Goal: Communication & Community: Answer question/provide support

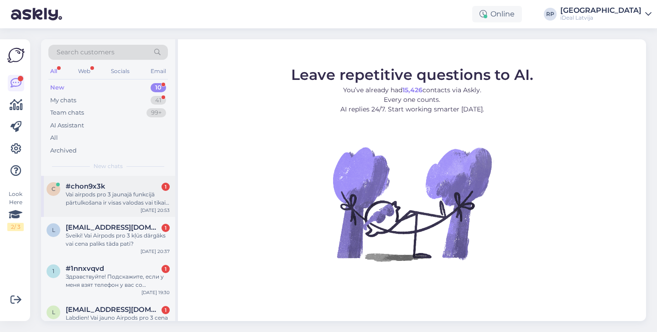
click at [146, 190] on div "Vai airpods pro 3 jaunajā funkcijā pārtulkošana ir visas valodas vai tikai daža…" at bounding box center [118, 198] width 104 height 16
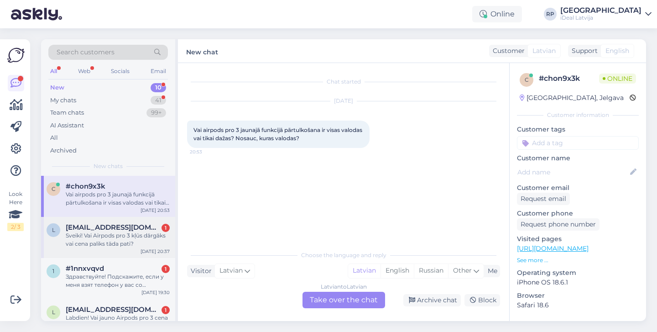
click at [145, 241] on div "Sveiki! Vai Airpods pro 3 kļūs dārgāks vai cena paliks tāda pati?" at bounding box center [118, 239] width 104 height 16
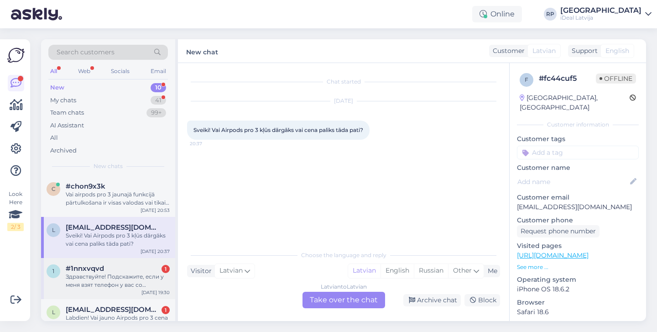
click at [134, 270] on div "#1nnxvqvd 1" at bounding box center [118, 268] width 104 height 8
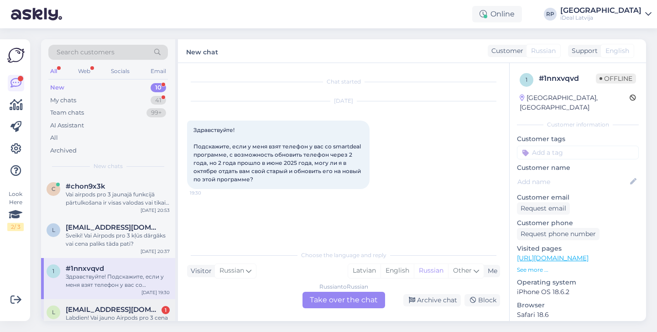
click at [125, 308] on span "[EMAIL_ADDRESS][DOMAIN_NAME]" at bounding box center [113, 309] width 95 height 8
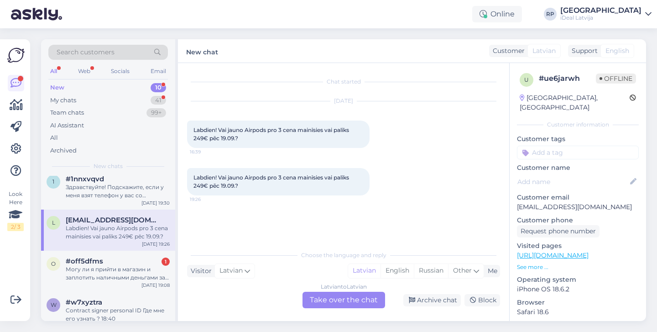
scroll to position [101, 0]
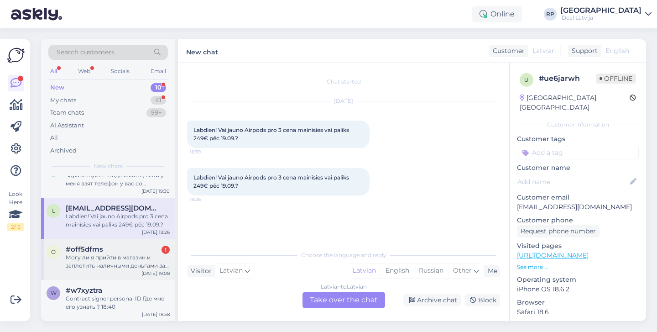
click at [130, 249] on div "#off5dfms 1" at bounding box center [118, 249] width 104 height 8
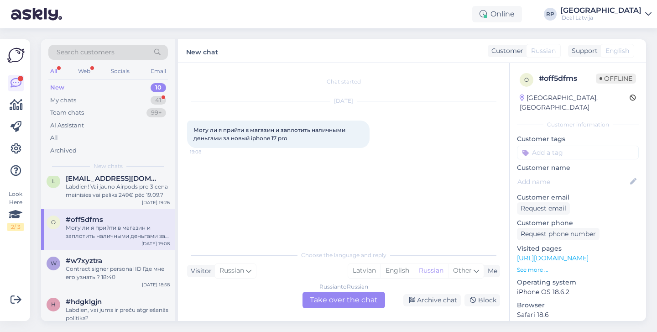
scroll to position [131, 0]
click at [130, 264] on div "Contract signer personal ID Где мне его узнать ? 18:40" at bounding box center [118, 272] width 104 height 16
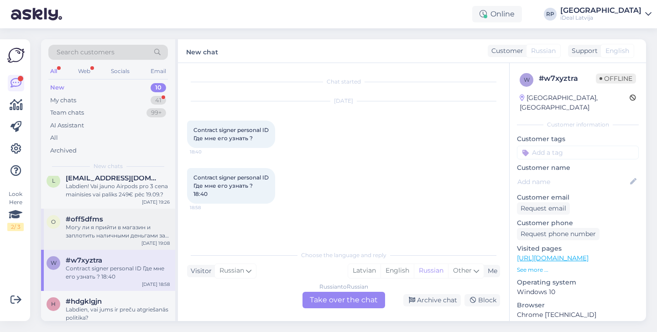
click at [134, 241] on div "o #off5dfms Могу ли я прийти в магазин и заплотить наличными деньгами за новый …" at bounding box center [108, 229] width 134 height 41
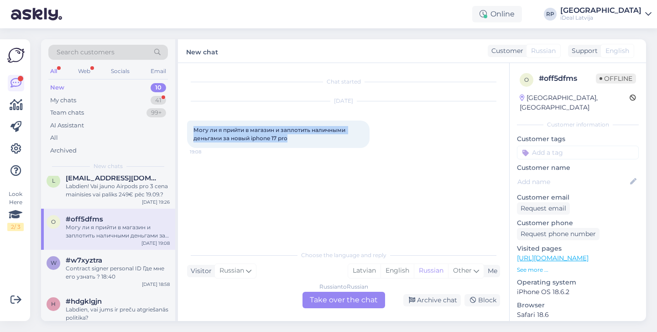
drag, startPoint x: 189, startPoint y: 121, endPoint x: 305, endPoint y: 141, distance: 117.6
click at [305, 141] on div "Могу ли я прийти в магазин и заплотить наличными деньгами за новый iphone 17 pr…" at bounding box center [278, 133] width 183 height 27
copy span "Могу ли я прийти в магазин и заплотить наличными деньгами за новый iphone 17 pro"
click at [343, 304] on div "Russian to Russian Take over the chat" at bounding box center [344, 300] width 83 height 16
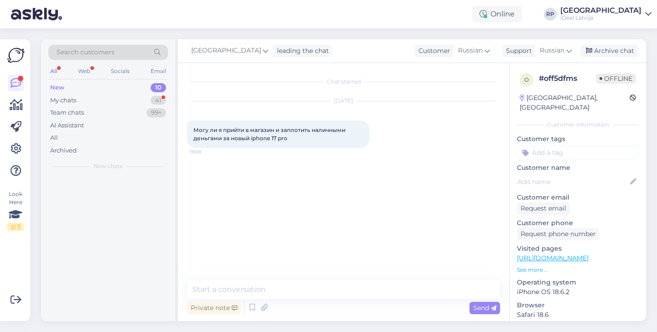
scroll to position [0, 0]
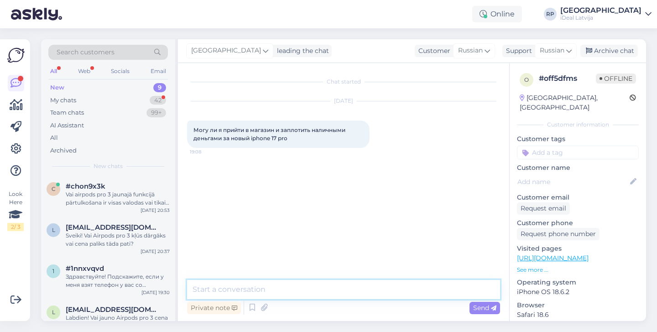
click at [327, 293] on textarea at bounding box center [343, 289] width 313 height 19
type textarea "s"
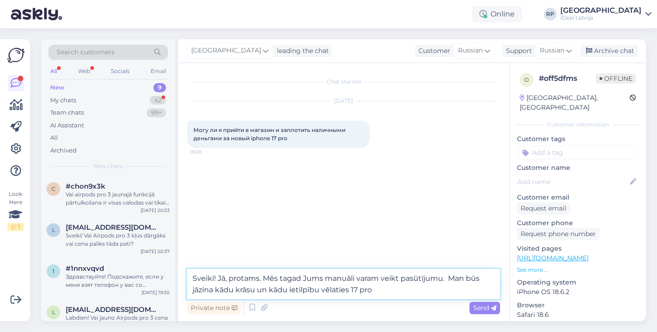
click at [351, 291] on textarea "Sveiki! Jā, protams. Mēs tagad Jums manuāli varam veikt pasūtījumu. Man būs jāz…" at bounding box center [343, 284] width 313 height 30
click at [437, 295] on textarea "Sveiki! Jā, protams. Mēs tagad Jums manuāli varam veikt pasūtījumu. Man būs jāz…" at bounding box center [343, 284] width 313 height 30
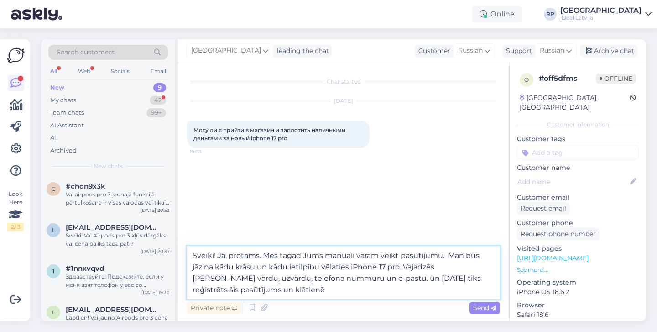
click at [324, 291] on textarea "Sveiki! Jā, protams. Mēs tagad Jums manuāli varam veikt pasūtījumu. Man būs jāz…" at bounding box center [343, 272] width 313 height 53
click at [265, 288] on textarea "Sveiki! Jā, protams. Mēs tagad Jums manuāli varam veikt pasūtījumu. Man būs jāz…" at bounding box center [343, 272] width 313 height 53
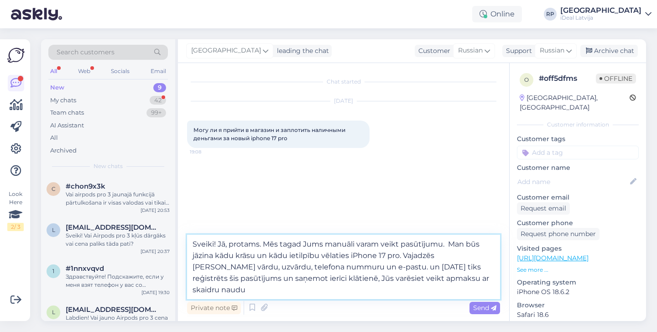
drag, startPoint x: 191, startPoint y: 247, endPoint x: 232, endPoint y: 292, distance: 61.0
click at [232, 292] on textarea "Sveiki! Jā, protams. Mēs tagad Jums manuāli varam veikt pasūtījumu. Man būs jāz…" at bounding box center [343, 267] width 313 height 64
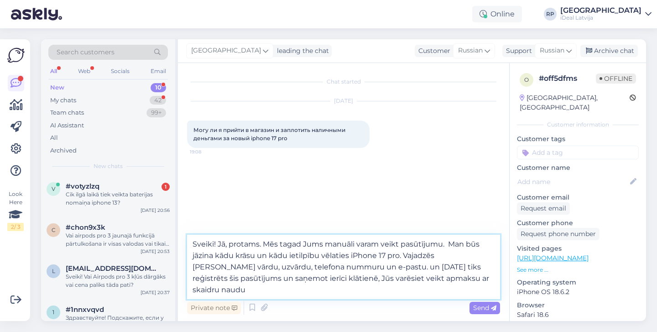
paste textarea "[DEMOGRAPHIC_DATA], protams – pasūtījumu varam noformēt manuāli. Lūdzu, informē…"
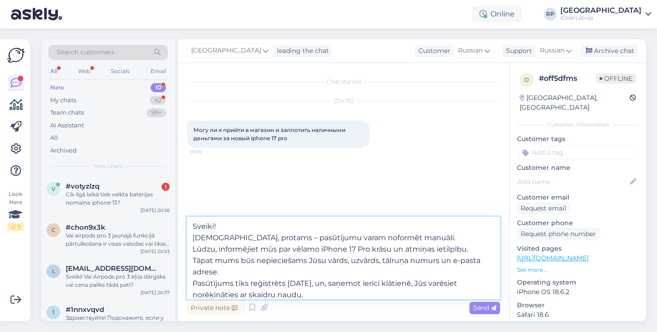
click at [193, 237] on textarea "Sveiki! [DEMOGRAPHIC_DATA], protams – pasūtījumu varam noformēt manuāli. Lūdzu,…" at bounding box center [343, 258] width 313 height 82
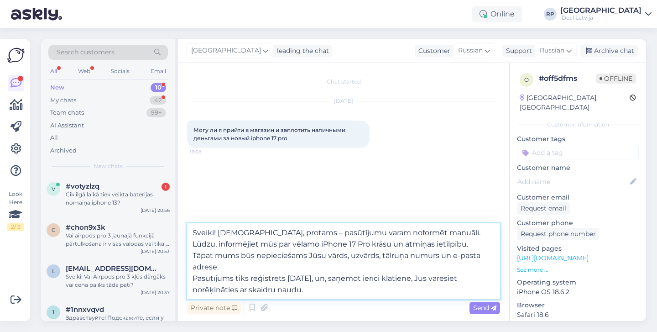
click at [194, 277] on textarea "Sveiki! [DEMOGRAPHIC_DATA], protams – pasūtījumu varam noformēt manuāli. Lūdzu,…" at bounding box center [343, 261] width 313 height 76
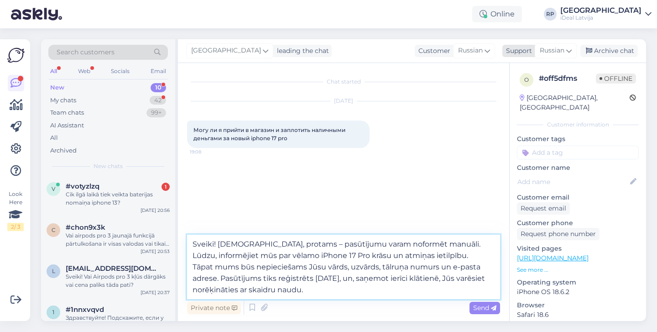
type textarea "Sveiki! [DEMOGRAPHIC_DATA], protams – pasūtījumu varam noformēt manuāli. Lūdzu,…"
click at [559, 55] on span "Russian" at bounding box center [552, 51] width 25 height 10
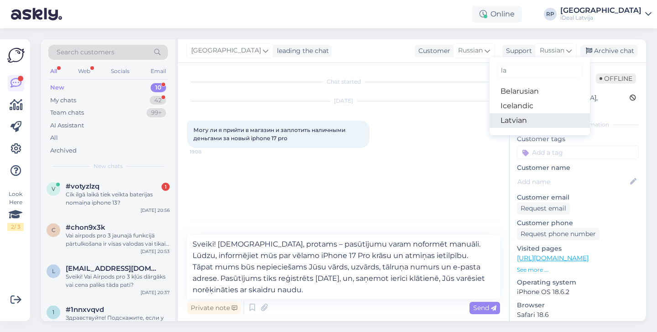
type input "la"
click at [529, 118] on link "Latvian" at bounding box center [540, 120] width 100 height 15
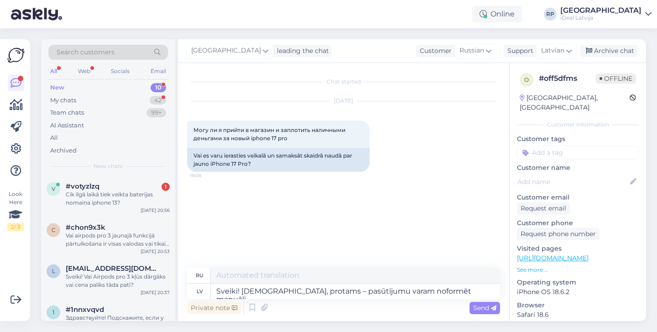
type textarea "Здравствуйте! Да, конечно, мы можем оформить заказ вручную. Пожалуйста, сообщит…"
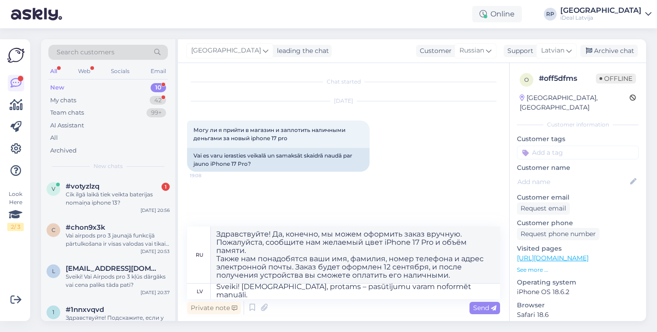
scroll to position [3, 0]
click at [214, 296] on textarea "Sveiki! [DEMOGRAPHIC_DATA], protams – pasūtījumu varam noformēt manuāli. Lūdzu,…" at bounding box center [355, 291] width 289 height 16
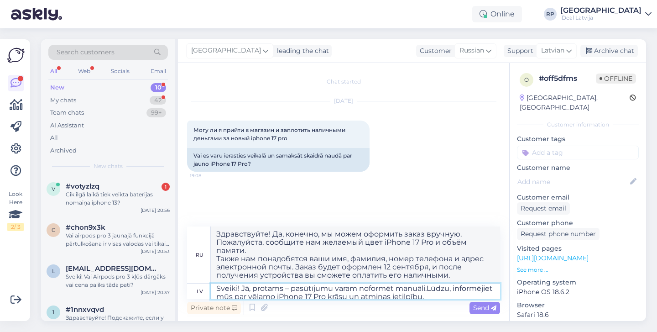
scroll to position [0, 0]
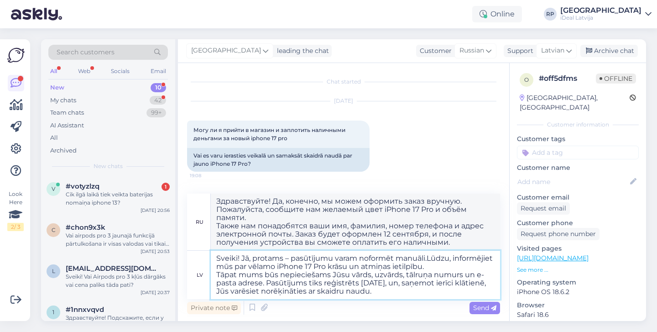
type textarea "Sveiki! [DEMOGRAPHIC_DATA], protams – pasūtījumu varam noformēt manuāli. Lūdzu,…"
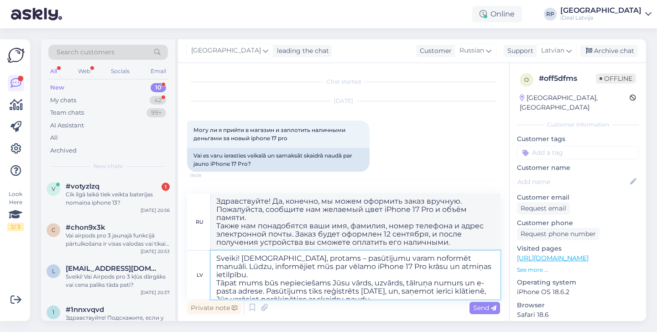
type textarea "Здравствуйте! Да, конечно, мы можем оформить заказ вручную. Сообщите, пожалуйст…"
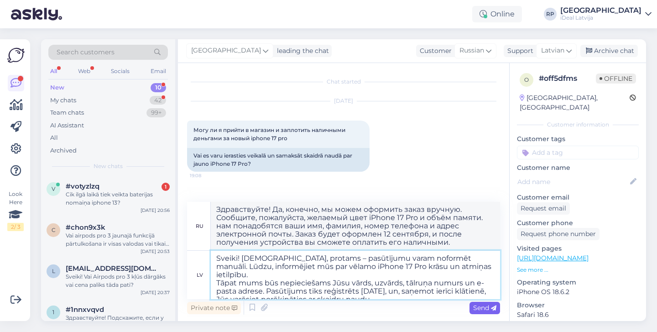
type textarea "Sveiki! [DEMOGRAPHIC_DATA], protams – pasūtījumu varam noformēt manuāli. Lūdzu,…"
click at [478, 306] on span "Send" at bounding box center [484, 307] width 23 height 8
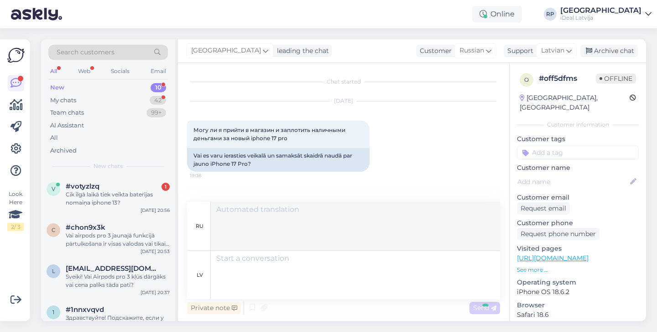
scroll to position [76, 0]
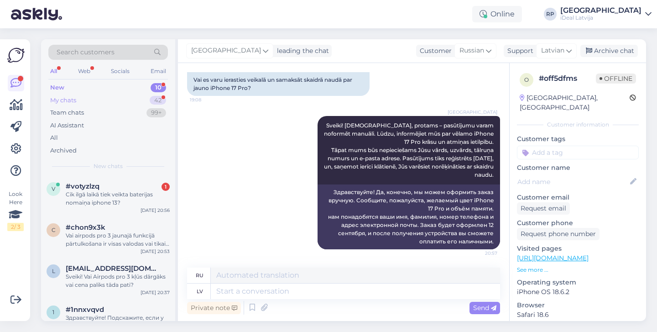
click at [159, 100] on div "42" at bounding box center [158, 100] width 16 height 9
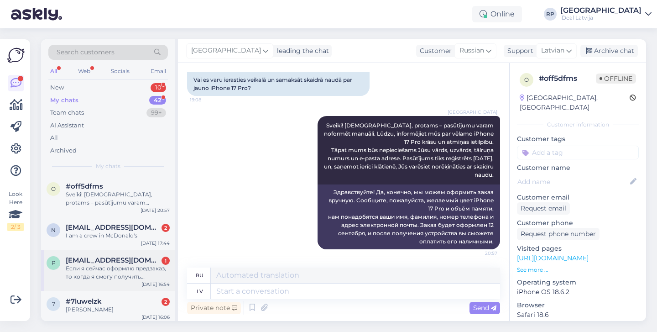
scroll to position [13, 0]
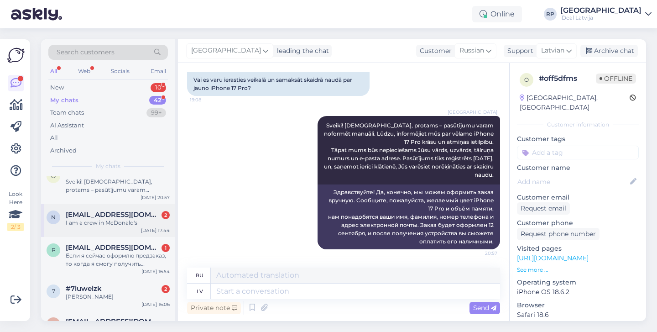
click at [136, 220] on div "I am a crew in McDonald's" at bounding box center [118, 223] width 104 height 8
